Goal: Information Seeking & Learning: Learn about a topic

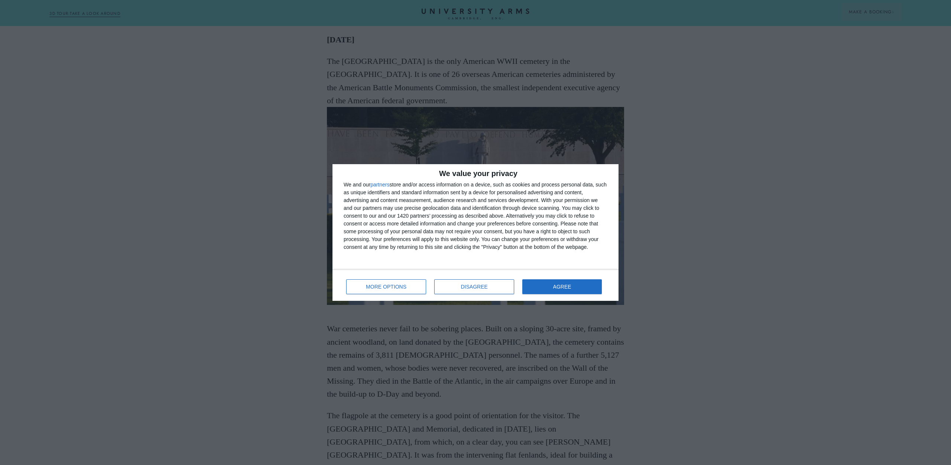
scroll to position [503, 0]
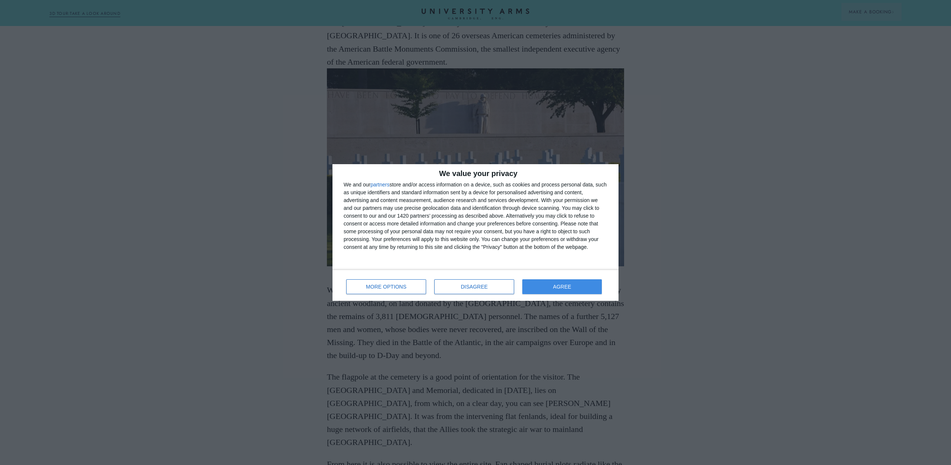
click at [549, 282] on button "AGREE" at bounding box center [561, 286] width 79 height 15
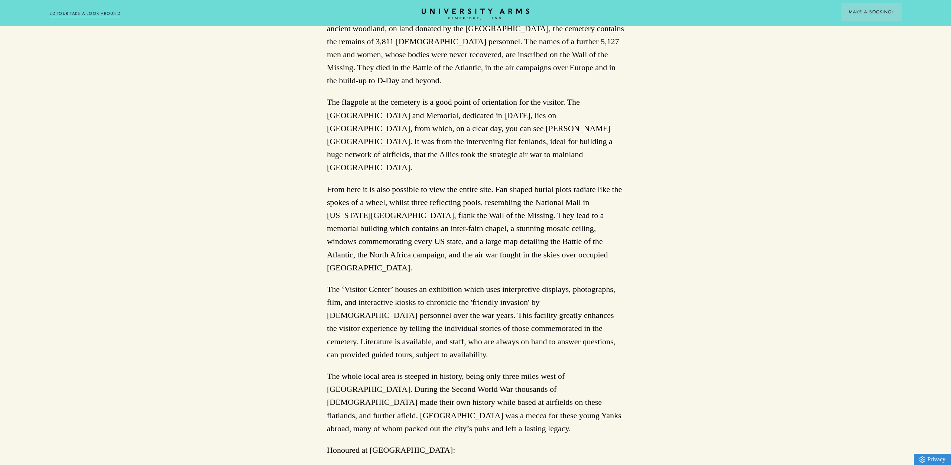
scroll to position [778, 0]
drag, startPoint x: 390, startPoint y: 187, endPoint x: 404, endPoint y: 189, distance: 13.9
click at [404, 189] on p "From here it is also possible to view the entire site. Fan shaped burial plots …" at bounding box center [475, 228] width 297 height 91
click at [412, 188] on p "From here it is also possible to view the entire site. Fan shaped burial plots …" at bounding box center [475, 228] width 297 height 91
drag, startPoint x: 493, startPoint y: 173, endPoint x: 398, endPoint y: 185, distance: 95.8
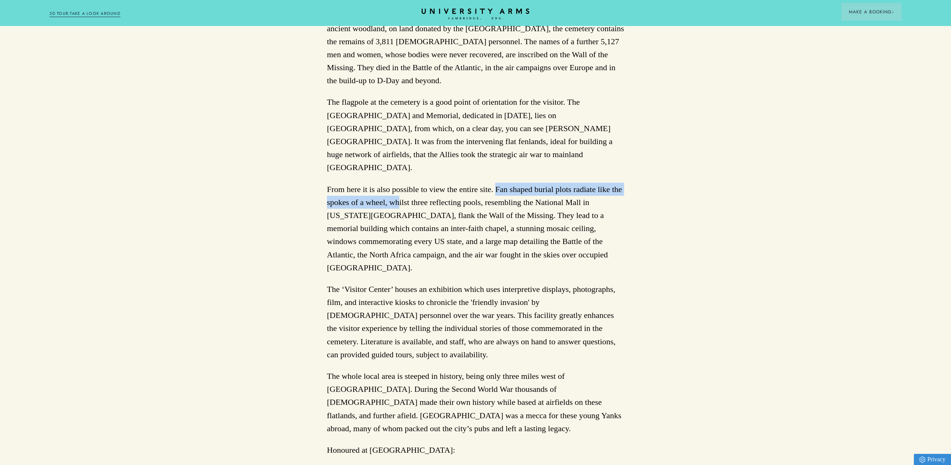
click at [398, 185] on p "From here it is also possible to view the entire site. Fan shaped burial plots …" at bounding box center [475, 228] width 297 height 91
click at [422, 185] on p "From here it is also possible to view the entire site. Fan shaped burial plots …" at bounding box center [475, 228] width 297 height 91
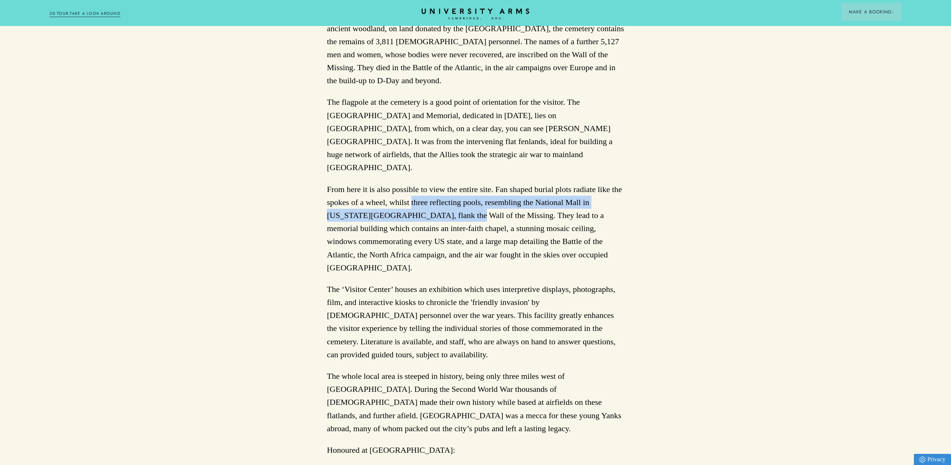
drag, startPoint x: 410, startPoint y: 187, endPoint x: 459, endPoint y: 197, distance: 49.6
click at [459, 197] on p "From here it is also possible to view the entire site. Fan shaped burial plots …" at bounding box center [475, 228] width 297 height 91
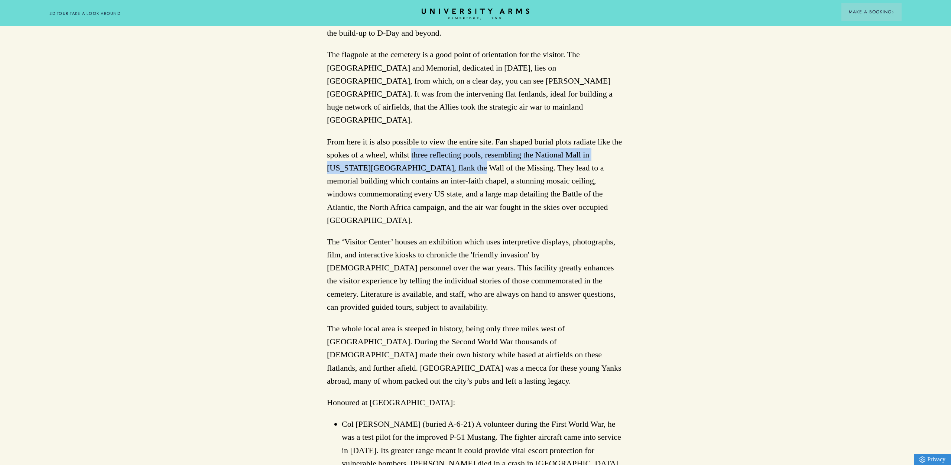
scroll to position [828, 0]
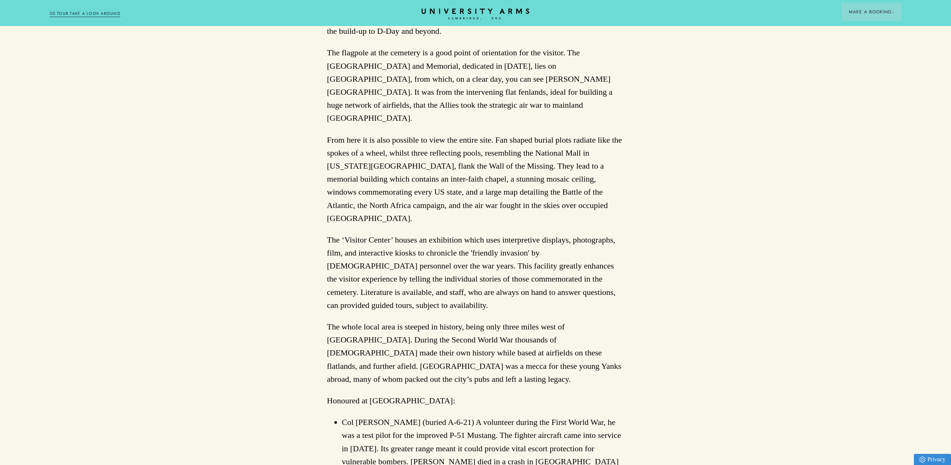
click at [468, 166] on p "From here it is also possible to view the entire site. Fan shaped burial plots …" at bounding box center [475, 178] width 297 height 91
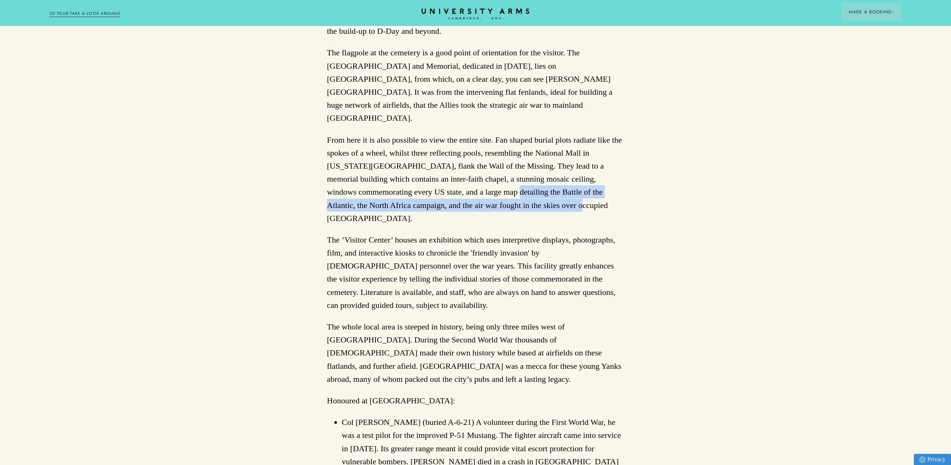
drag, startPoint x: 457, startPoint y: 176, endPoint x: 511, endPoint y: 192, distance: 56.0
click at [511, 192] on p "From here it is also possible to view the entire site. Fan shaped burial plots …" at bounding box center [475, 178] width 297 height 91
copy p "Battle of the Atlantic, the North Africa campaign, and the air war fought in th…"
